Goal: Task Accomplishment & Management: Manage account settings

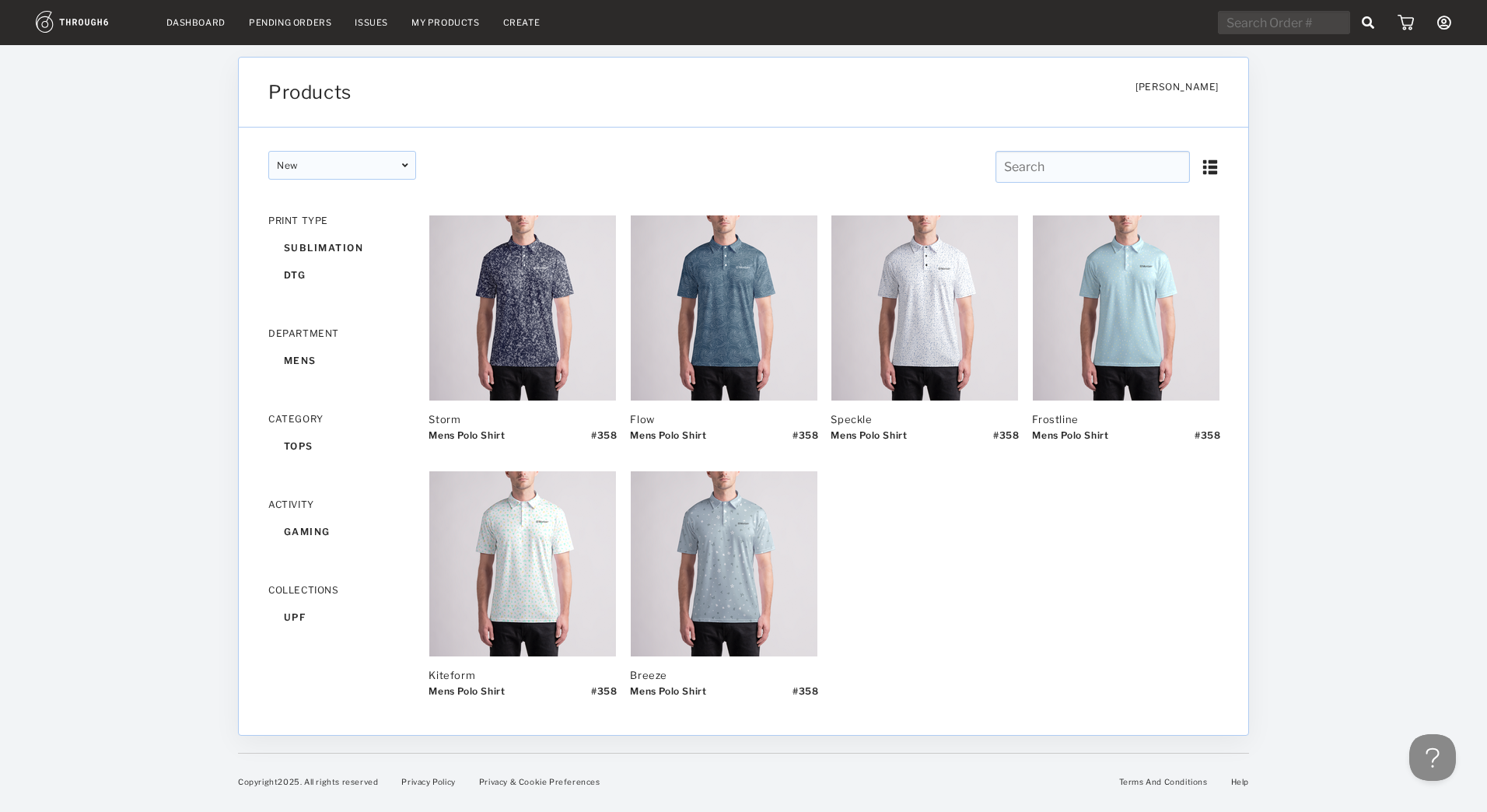
click at [291, 27] on div "Pending Orders" at bounding box center [290, 22] width 82 height 11
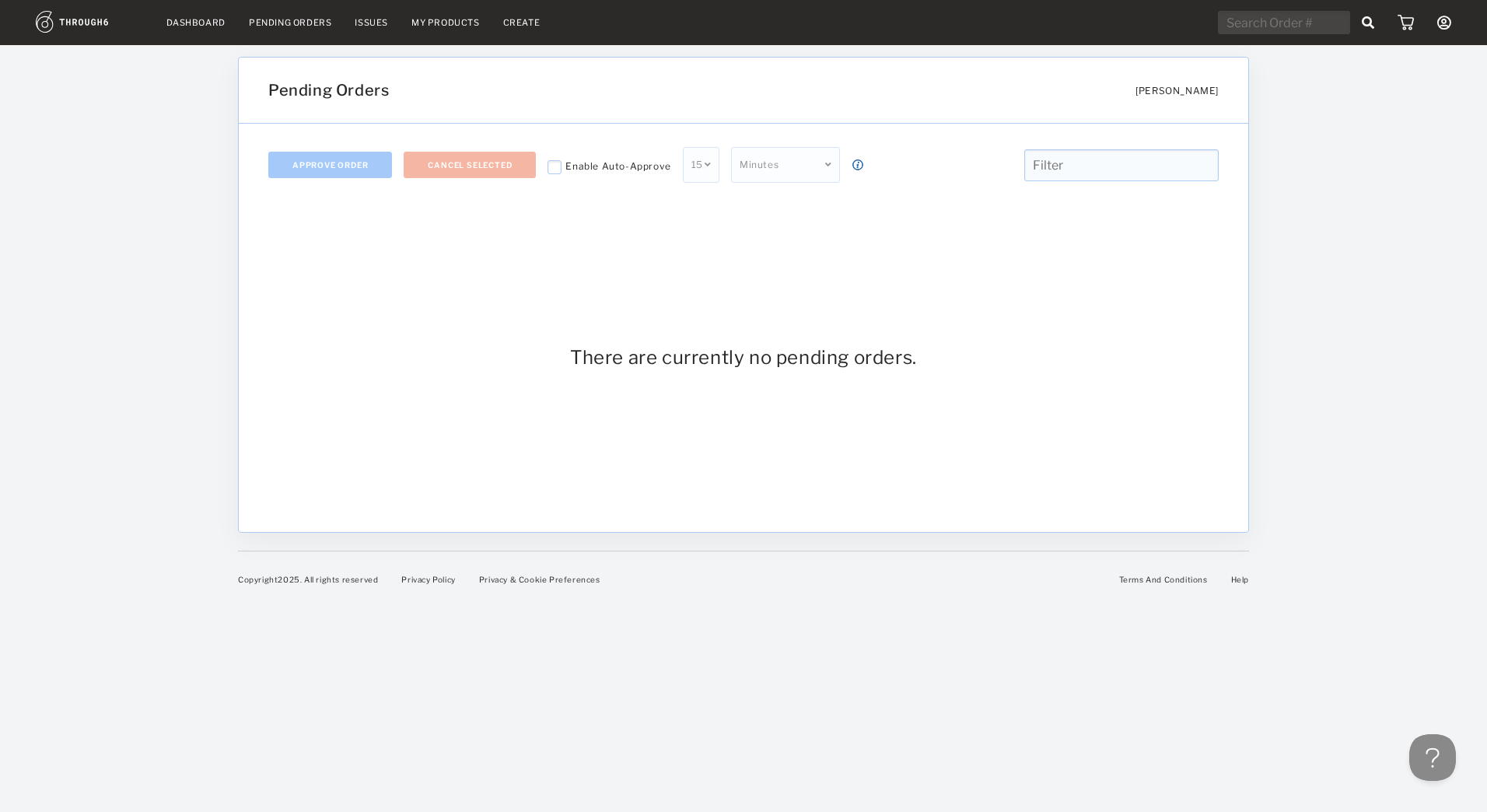
click at [372, 21] on div "Issues" at bounding box center [371, 22] width 33 height 11
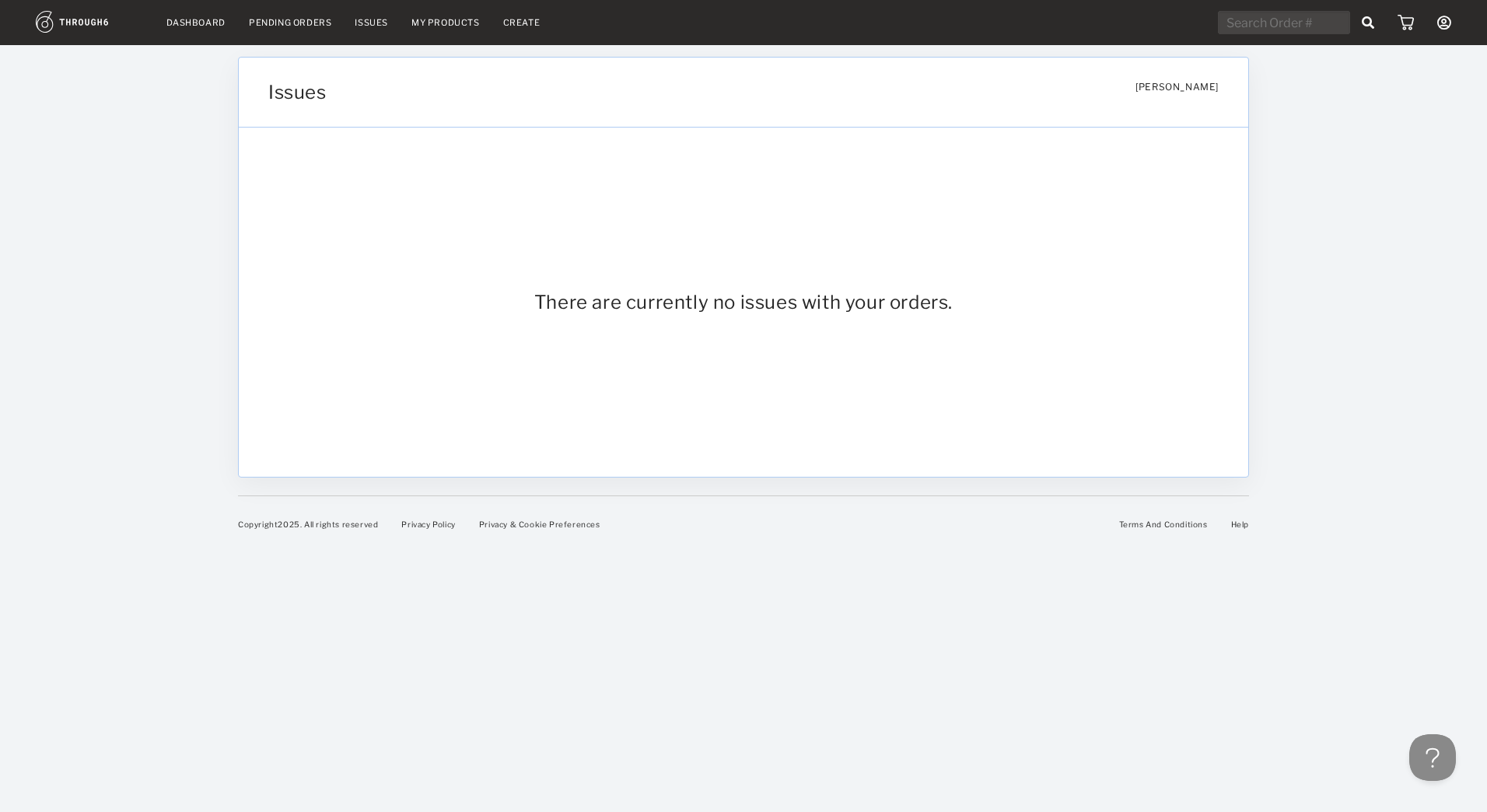
click at [1402, 29] on img at bounding box center [1405, 21] width 16 height 15
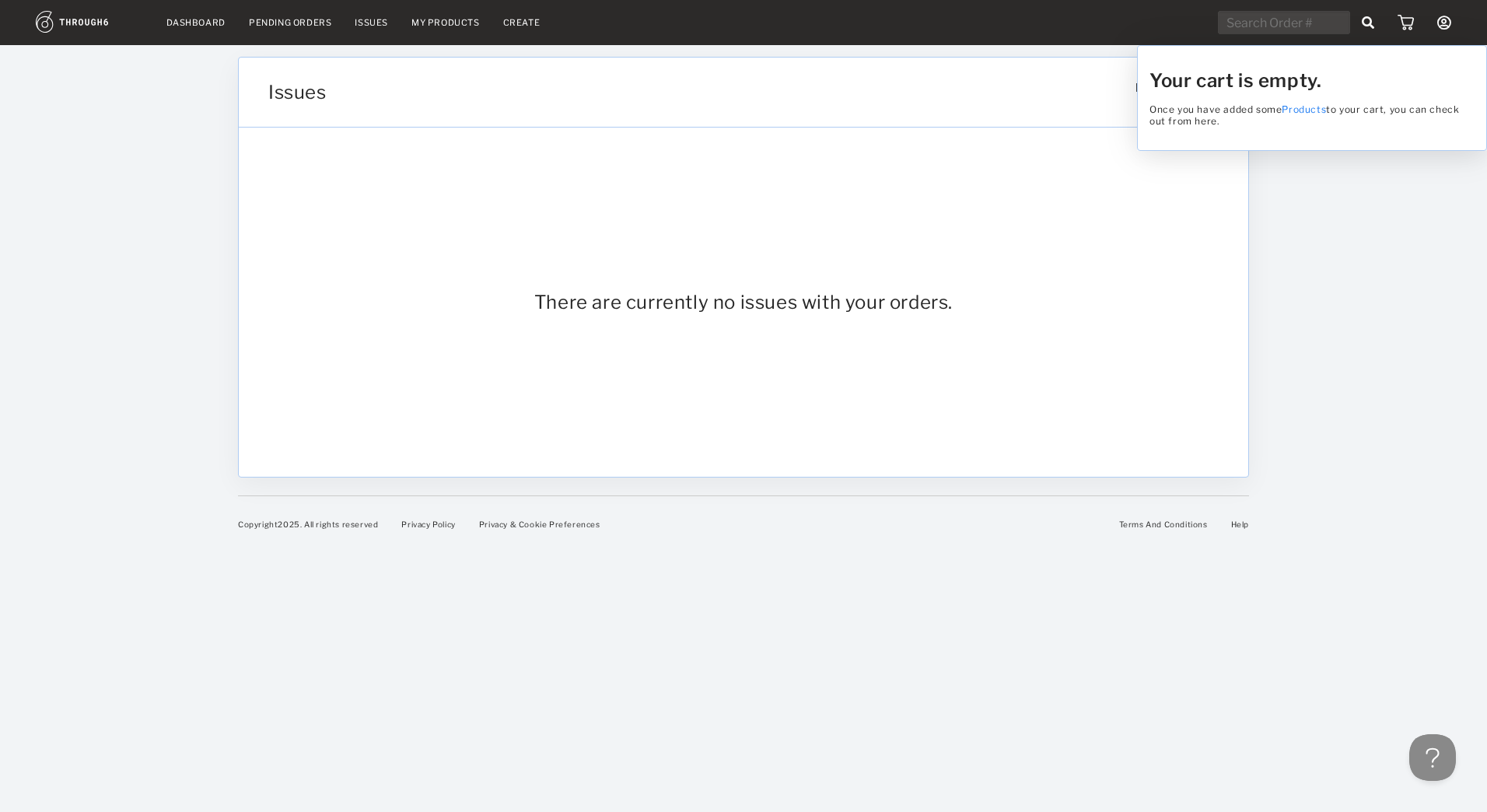
click at [1449, 28] on div "Your cart is empty. Once you have added some Products to your cart, you can che…" at bounding box center [744, 406] width 1487 height 812
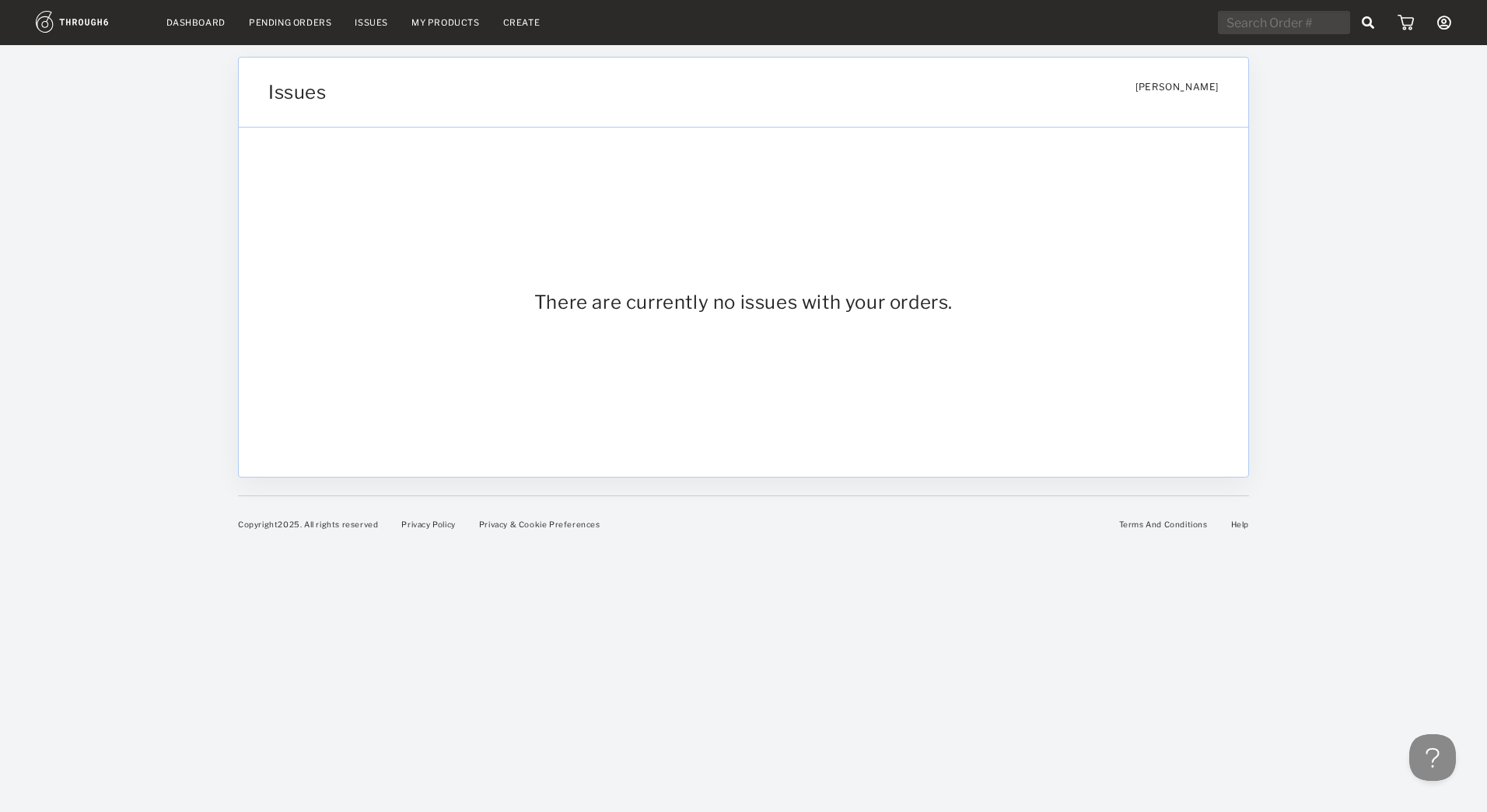
click at [1445, 28] on icon at bounding box center [1445, 22] width 14 height 14
click at [189, 21] on link "Dashboard" at bounding box center [196, 22] width 59 height 11
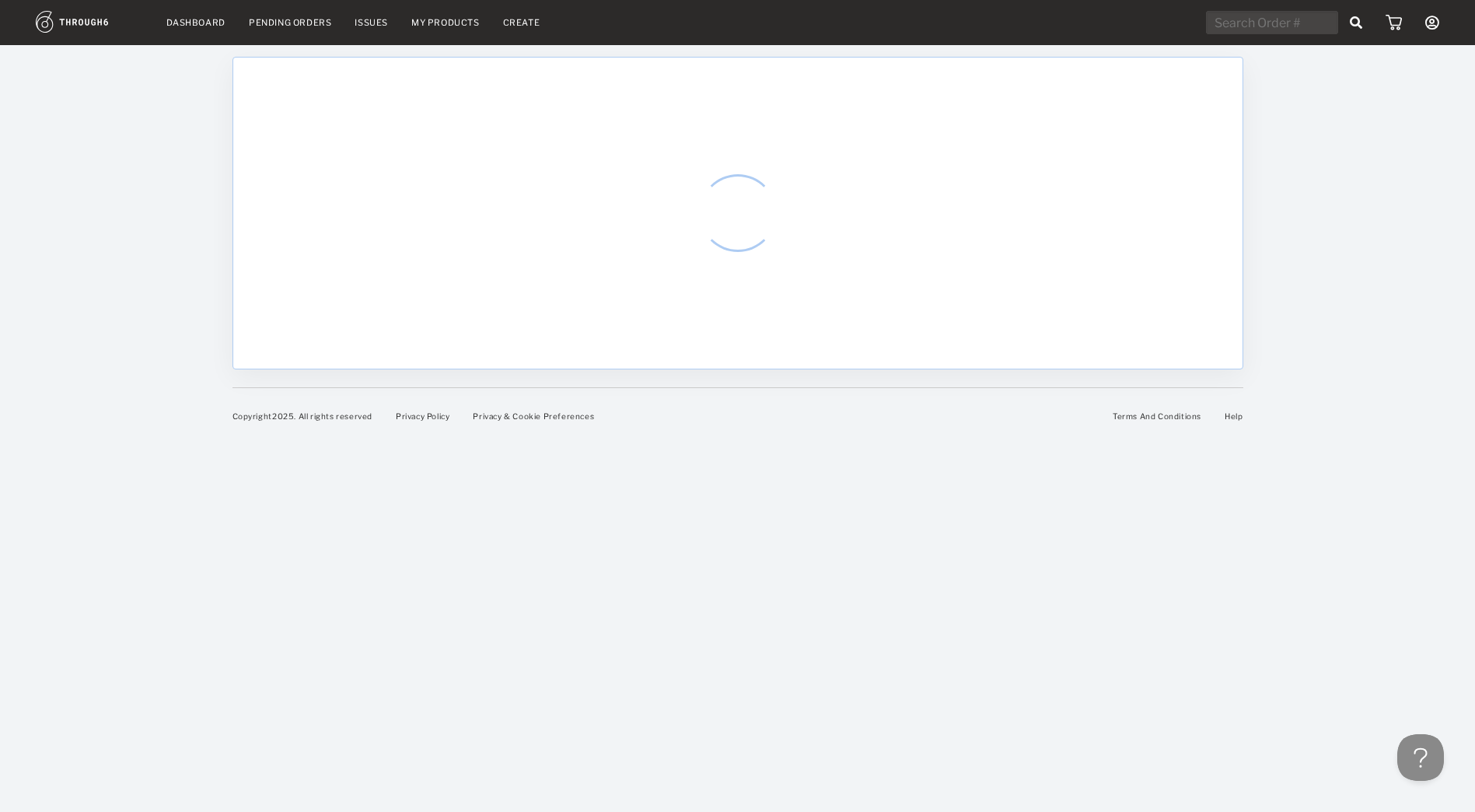
select select "8"
select select "2025"
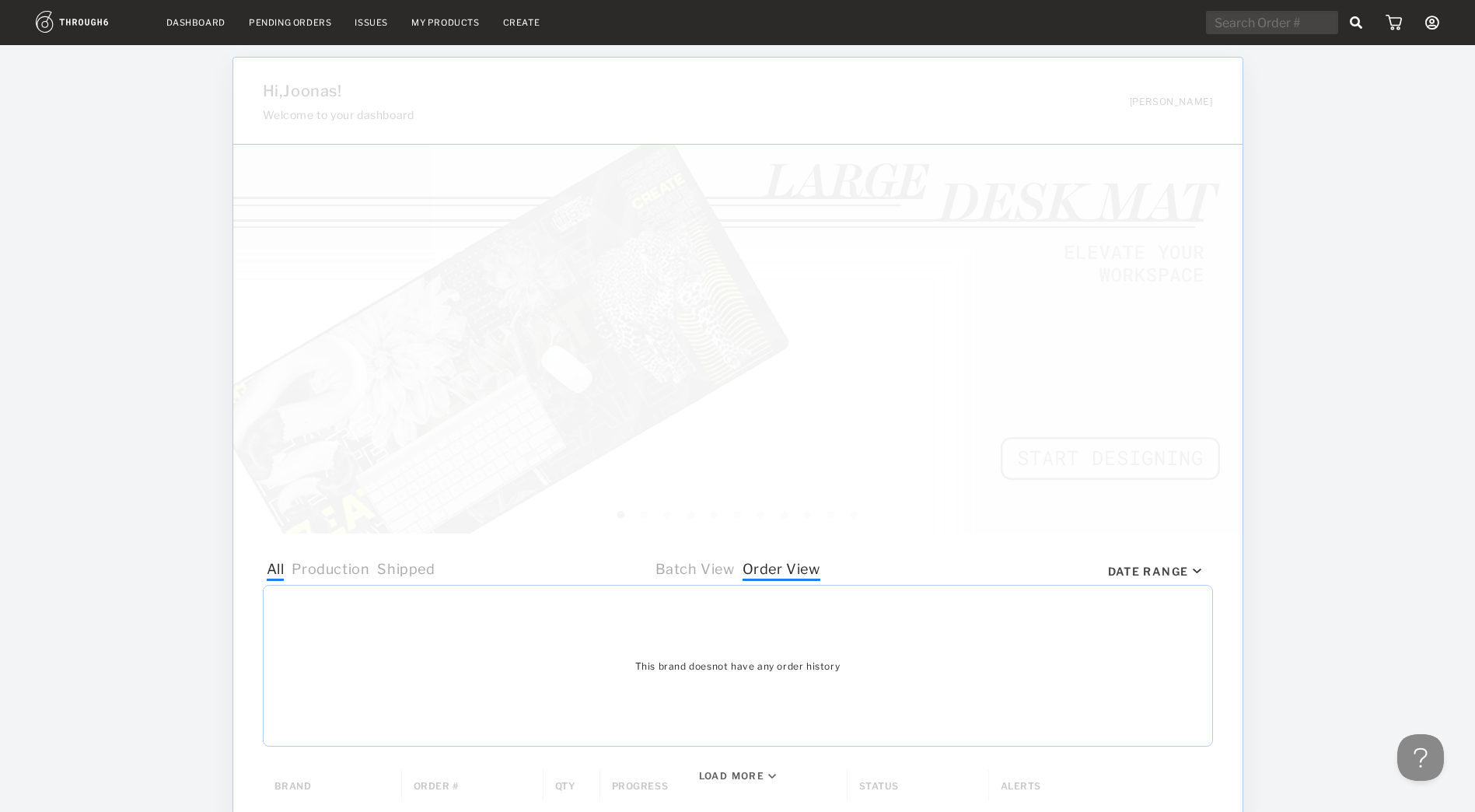
scroll to position [106, 0]
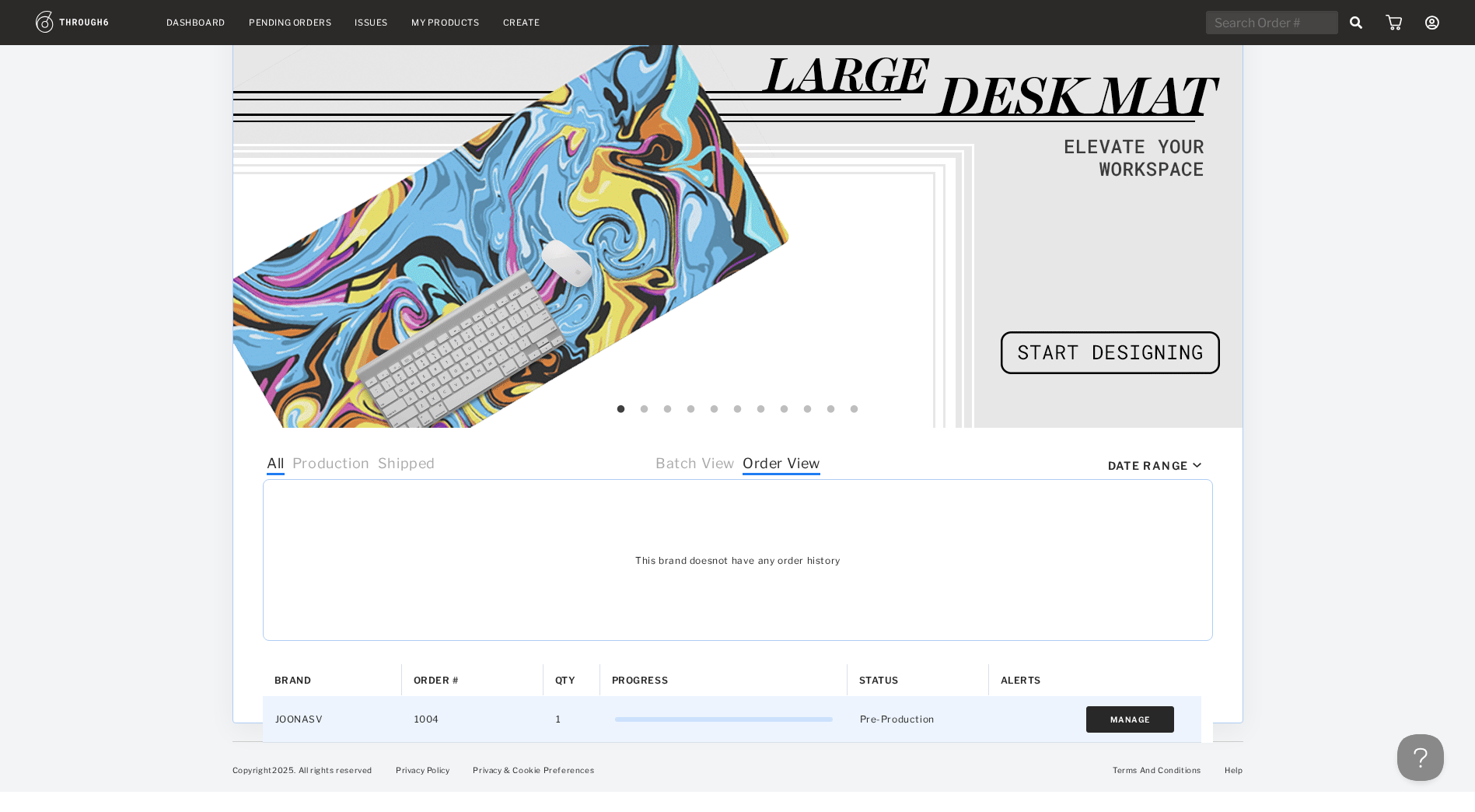
click at [1093, 726] on button "Manage" at bounding box center [1130, 719] width 88 height 27
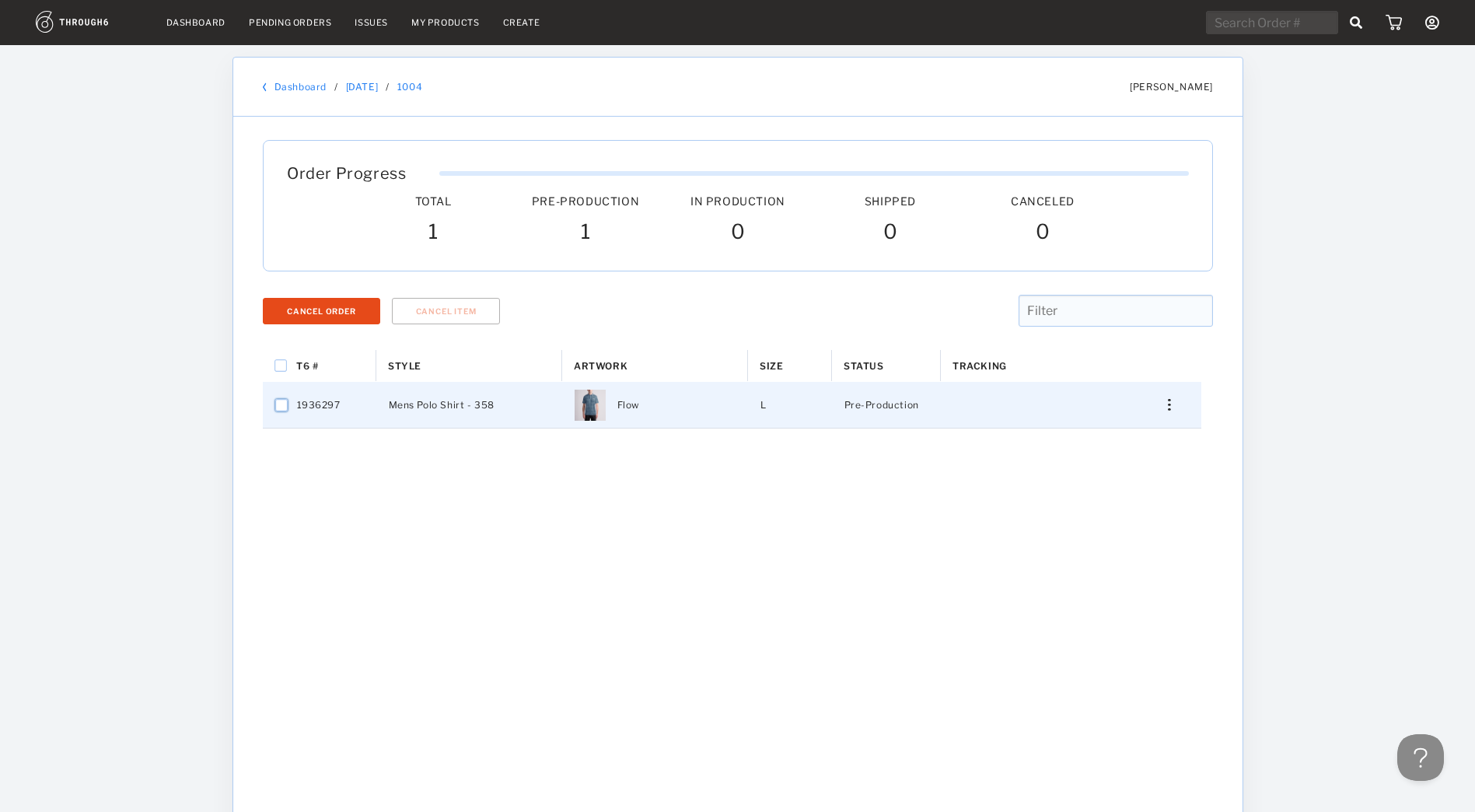
click at [280, 405] on input "Press Space to toggle row selection (unchecked)" at bounding box center [281, 405] width 13 height 13
checkbox input "true"
click at [359, 320] on button "Cancel Order" at bounding box center [322, 312] width 117 height 27
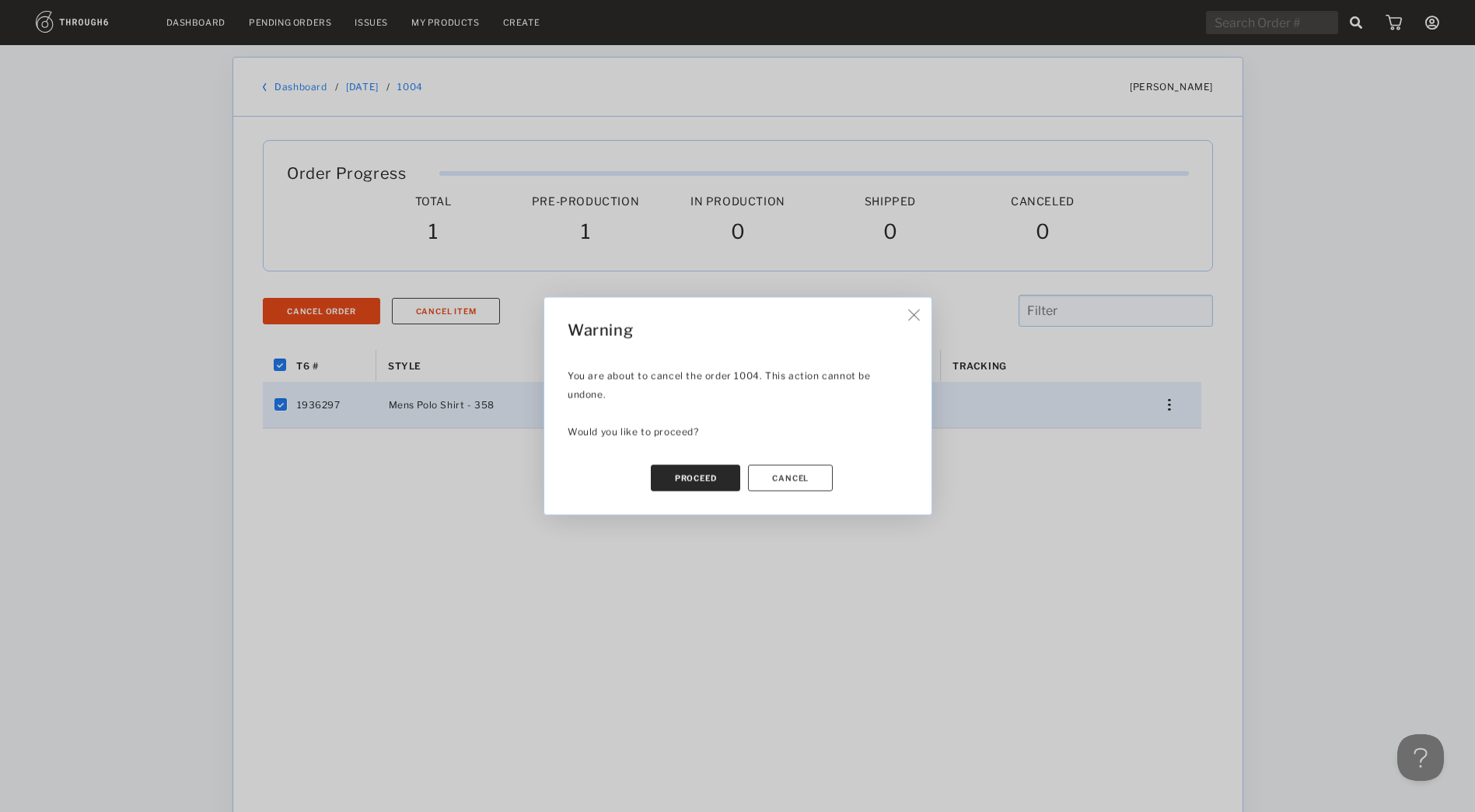
click at [688, 474] on button "Proceed" at bounding box center [695, 478] width 90 height 27
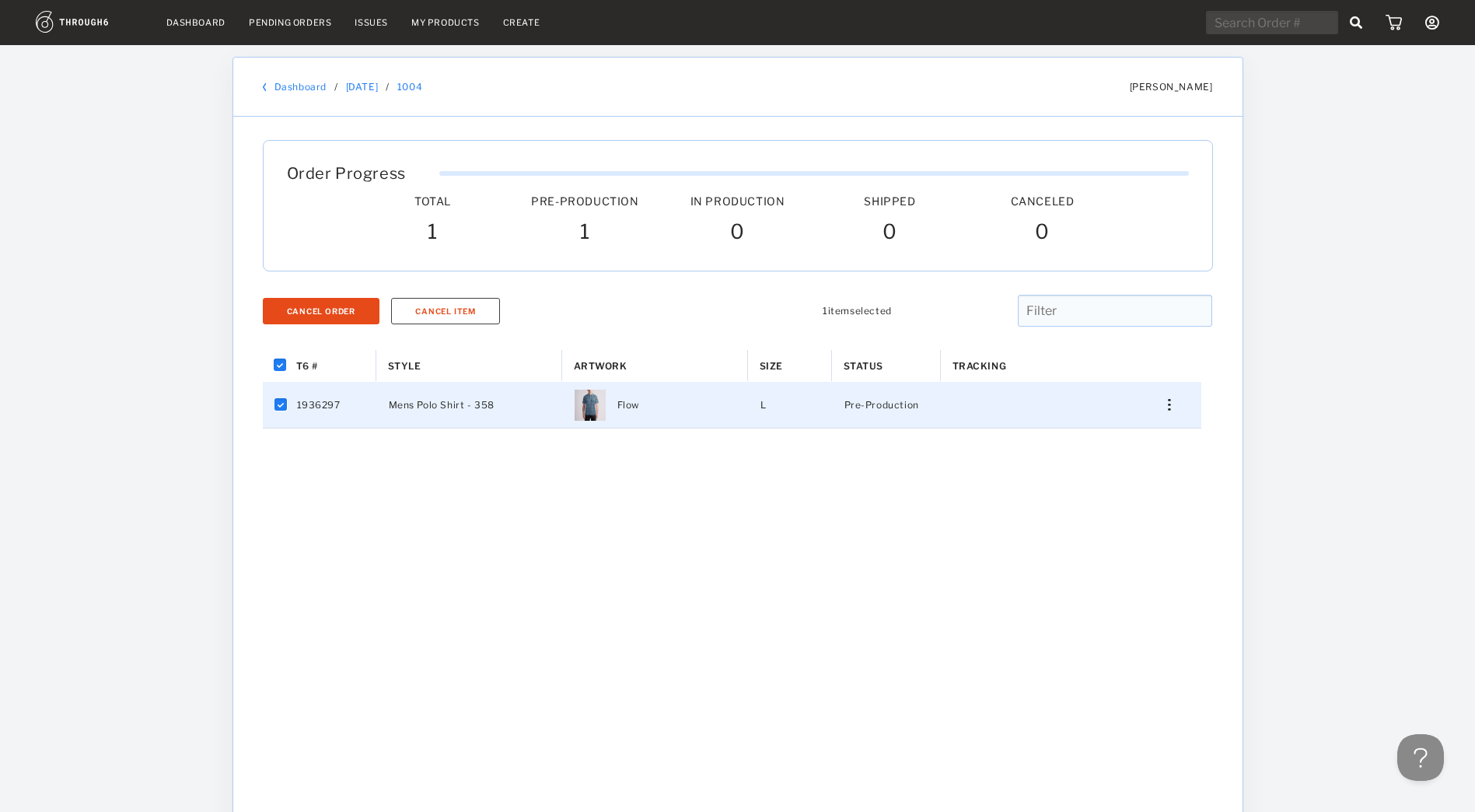
checkbox input "false"
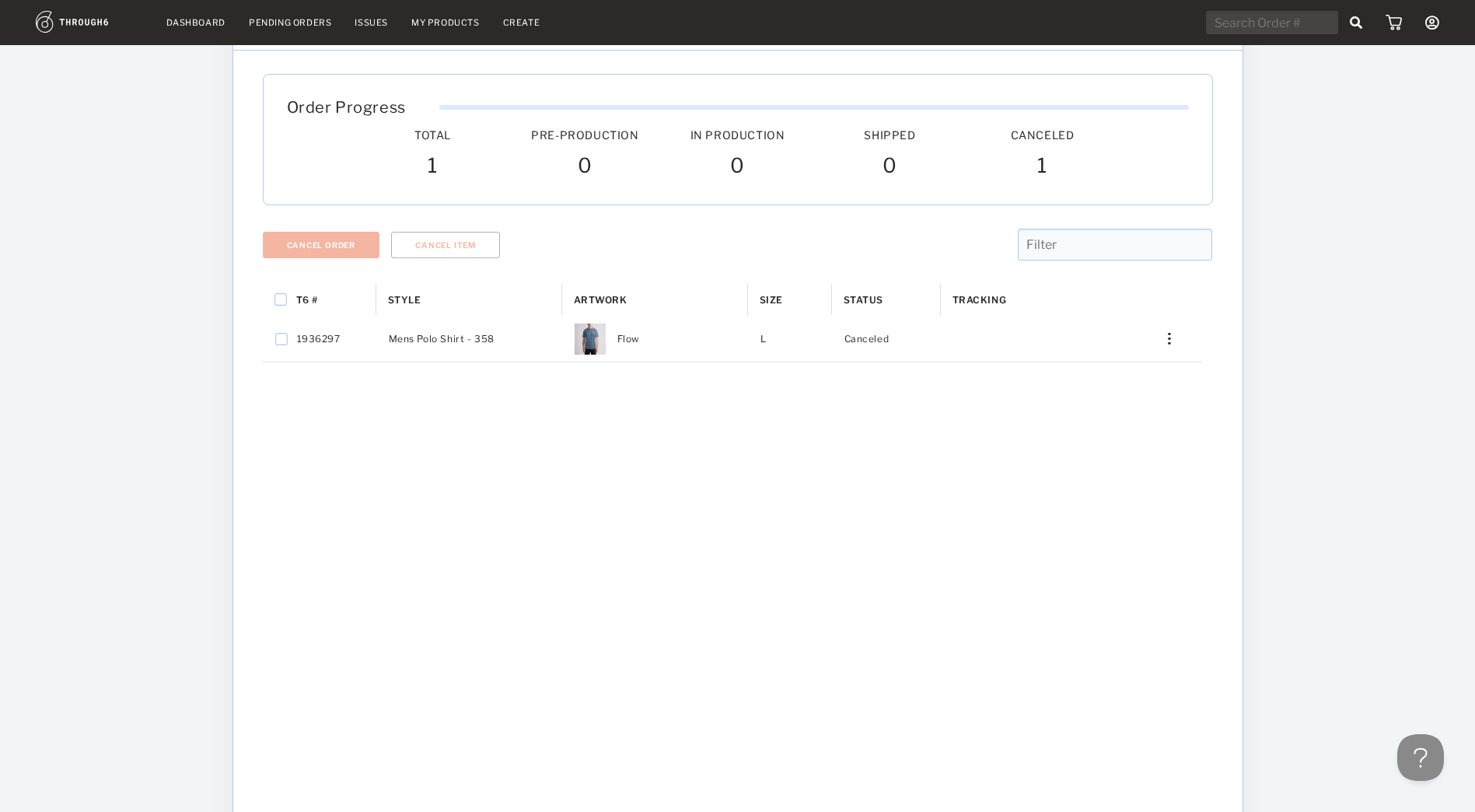
scroll to position [156, 0]
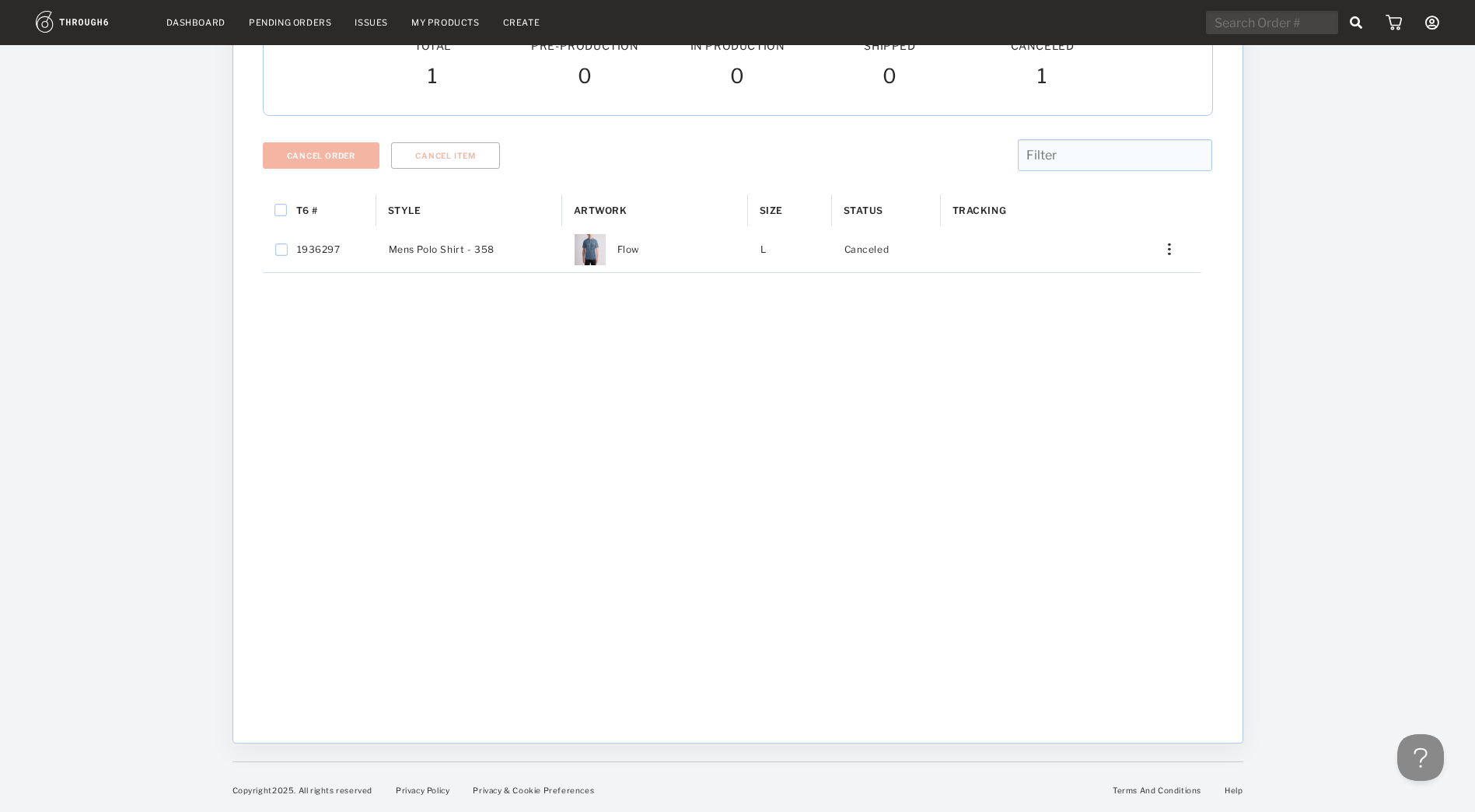
click at [677, 476] on div "T6 # Style Artwork" at bounding box center [738, 457] width 950 height 525
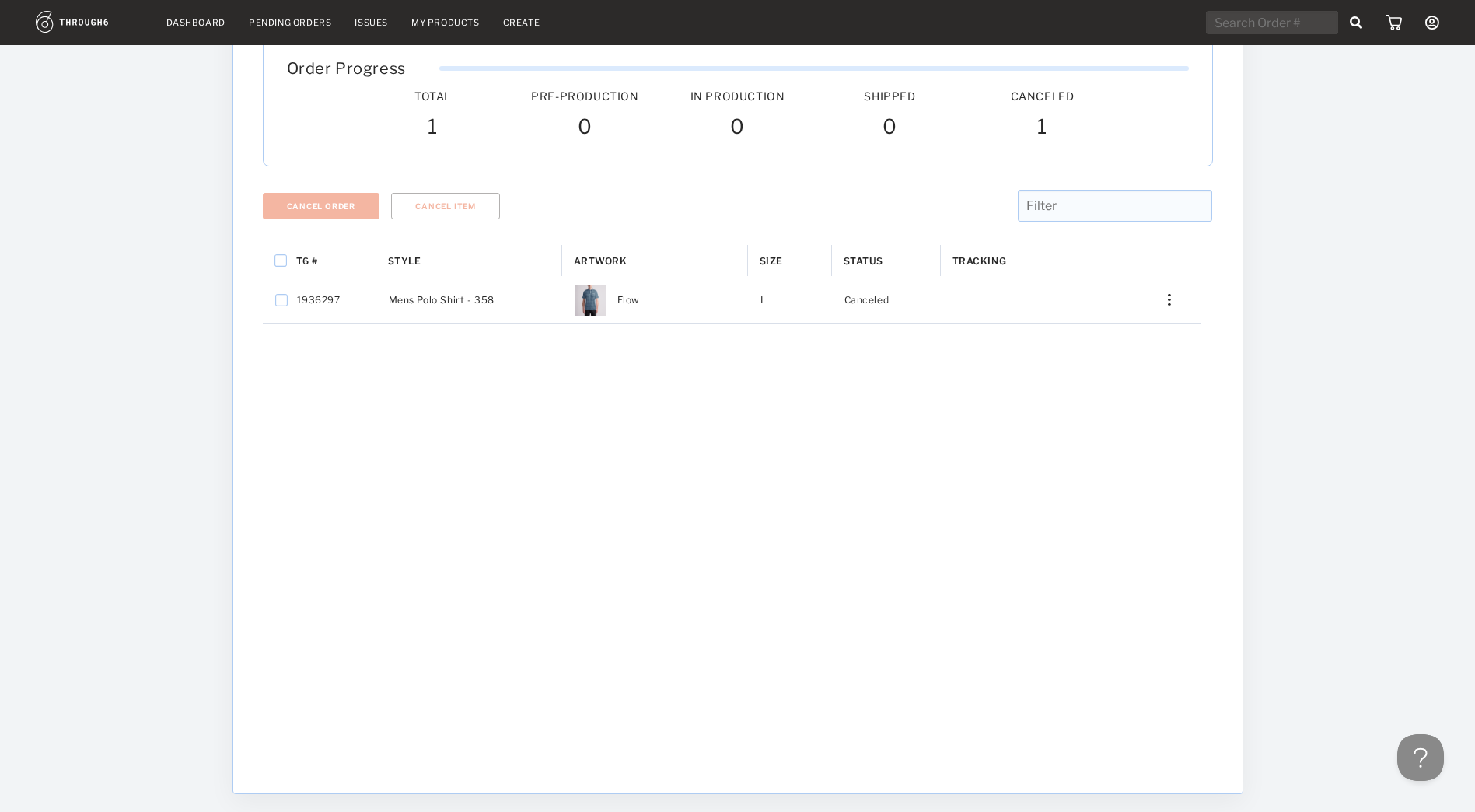
scroll to position [78, 0]
